Goal: Transaction & Acquisition: Book appointment/travel/reservation

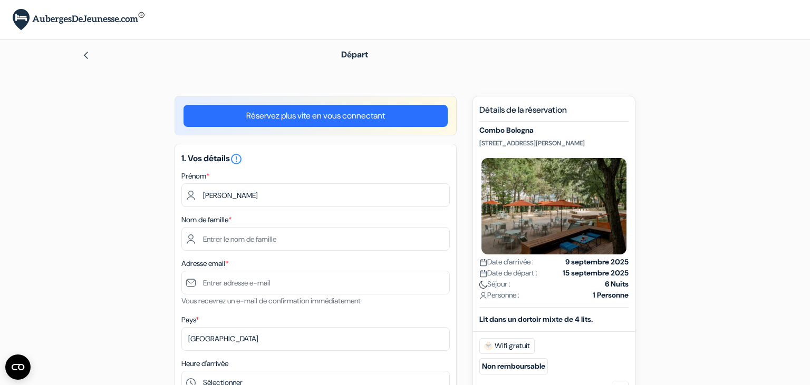
type input "[PERSON_NAME]"
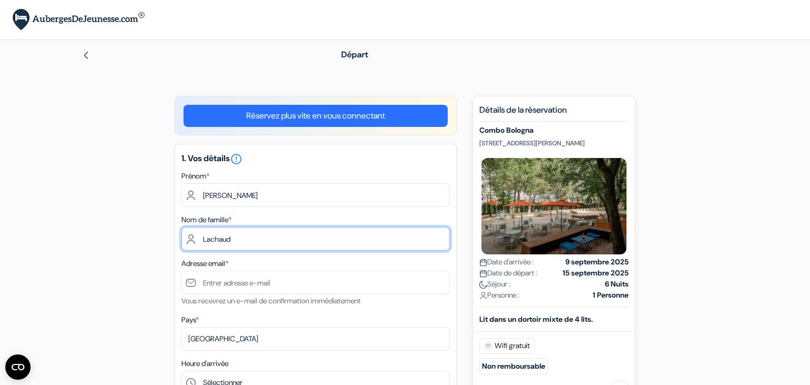
type input "Lachaud"
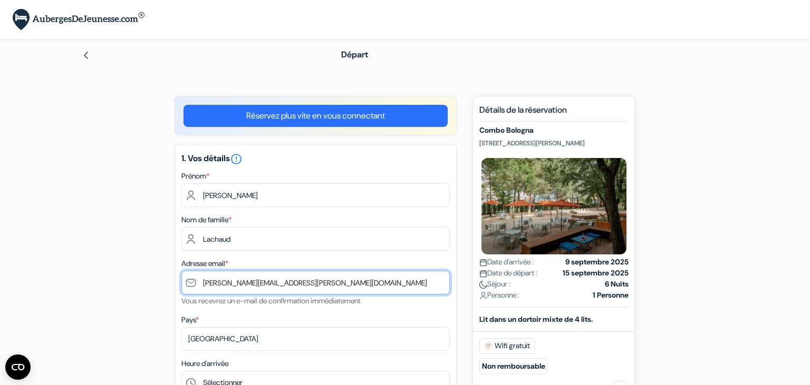
type input "[EMAIL_ADDRESS][DOMAIN_NAME]"
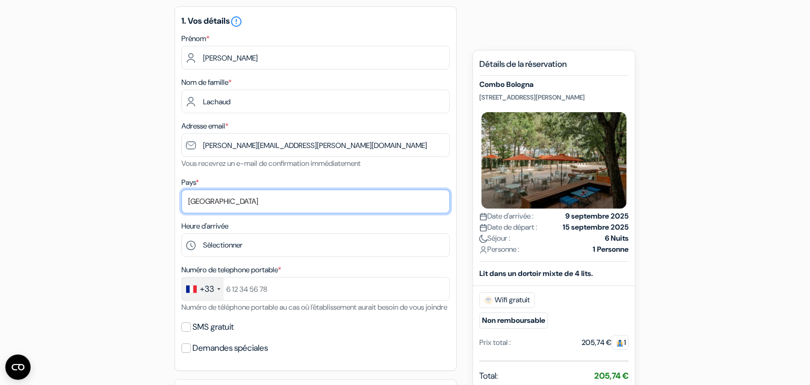
scroll to position [138, 0]
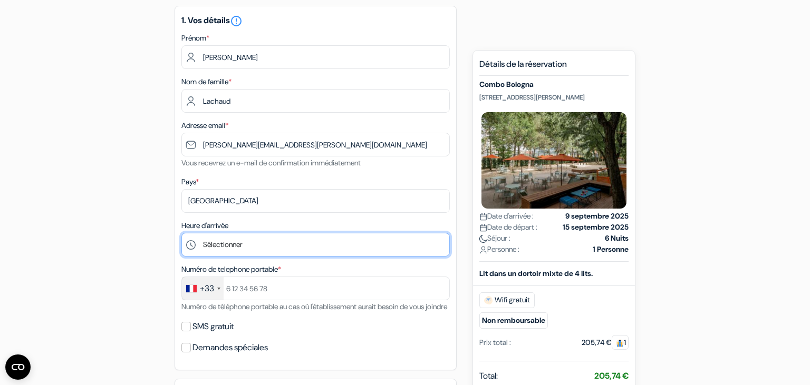
click at [181, 233] on select "Sélectionner 1:00 2:00 3:00 4:00 5:00 6:00 7:00 8:00 9:00 10:00 11:00 12:00 13:…" at bounding box center [315, 245] width 268 height 24
select select "17"
click option "17:00" at bounding box center [0, 0] width 0 height 0
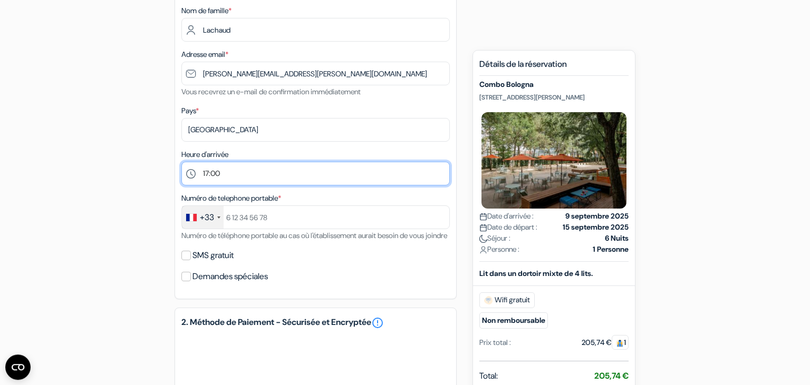
scroll to position [212, 0]
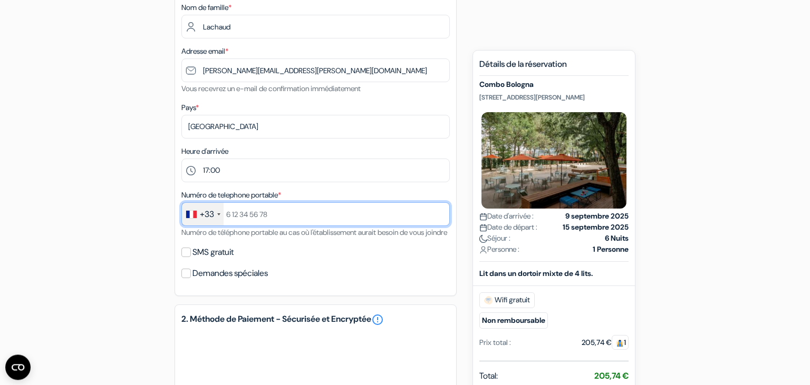
click at [241, 215] on input "text" at bounding box center [315, 214] width 268 height 24
type input "784544641"
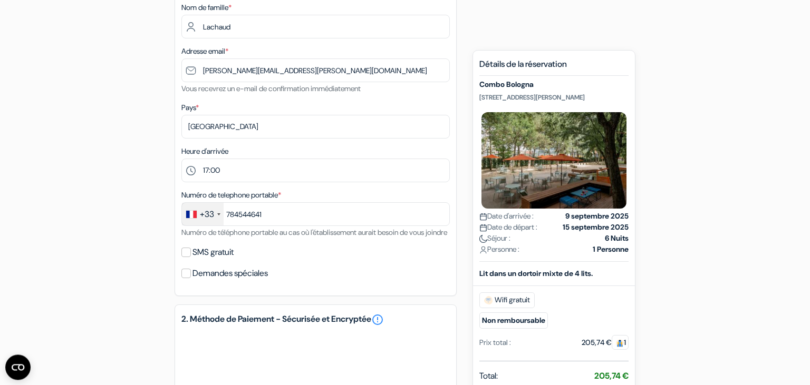
click at [168, 257] on div "add_box Combo Bologna Via de' Carracci 69/14,, Bologne, Italie Combo Bologna do…" at bounding box center [405, 271] width 696 height 774
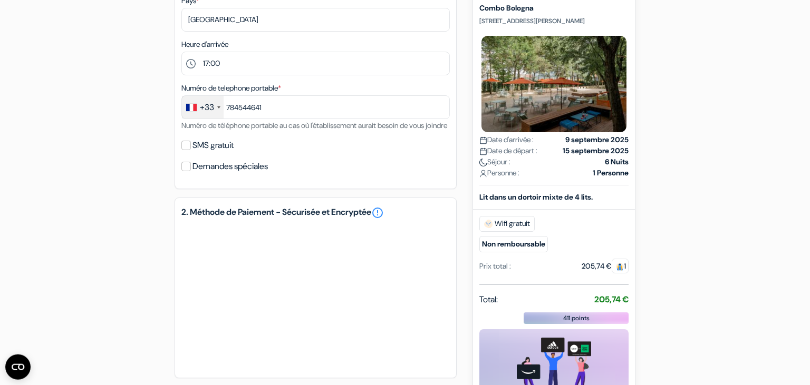
scroll to position [508, 0]
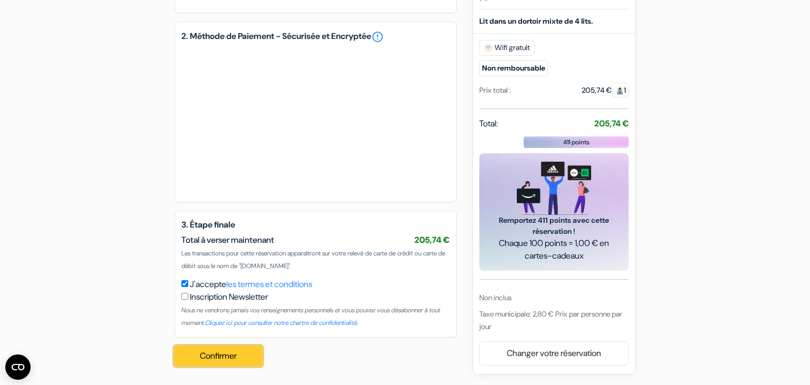
click at [229, 357] on button "Confirmer Loading..." at bounding box center [217, 356] width 87 height 20
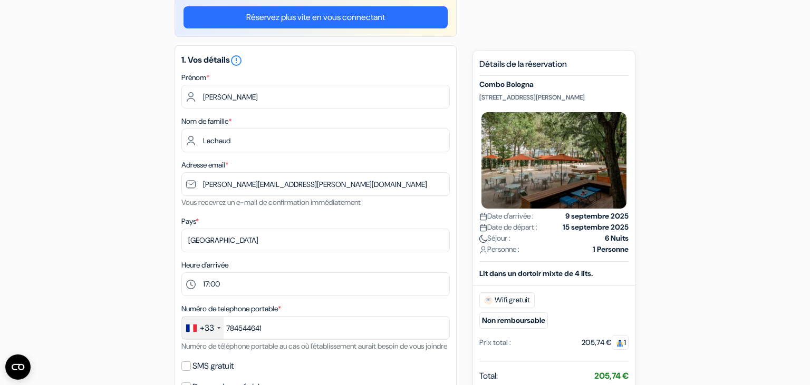
scroll to position [0, 0]
